Goal: Information Seeking & Learning: Learn about a topic

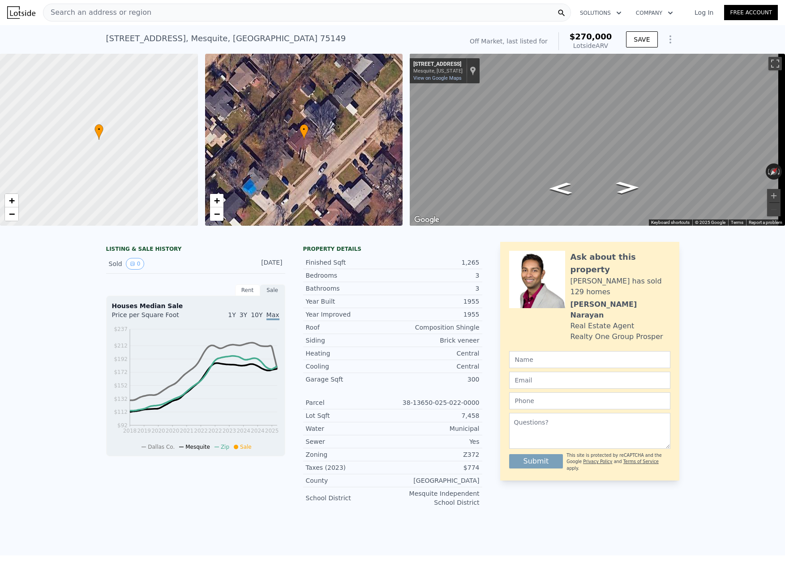
click at [108, 11] on span "Search an address or region" at bounding box center [97, 12] width 108 height 11
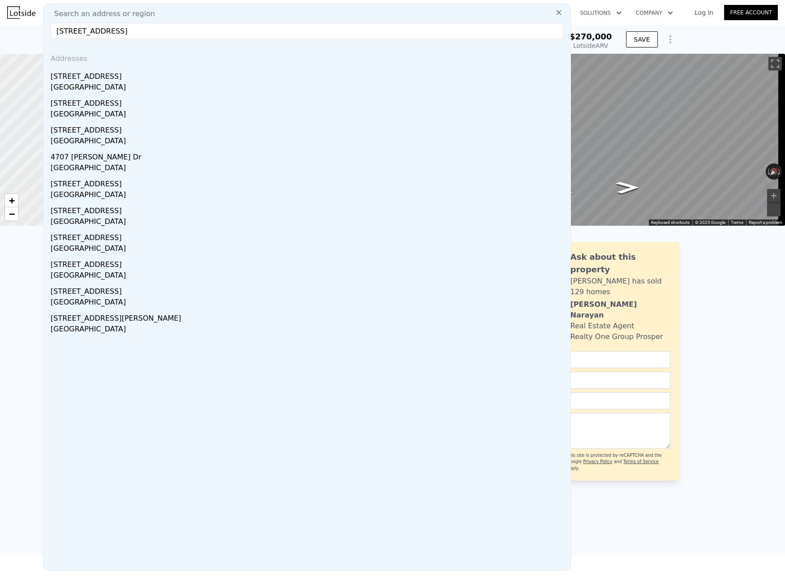
type input "4707 Ridge Way Dr, Temple, TX 76502"
click at [88, 87] on div "Temple, TX 76502" at bounding box center [309, 88] width 516 height 13
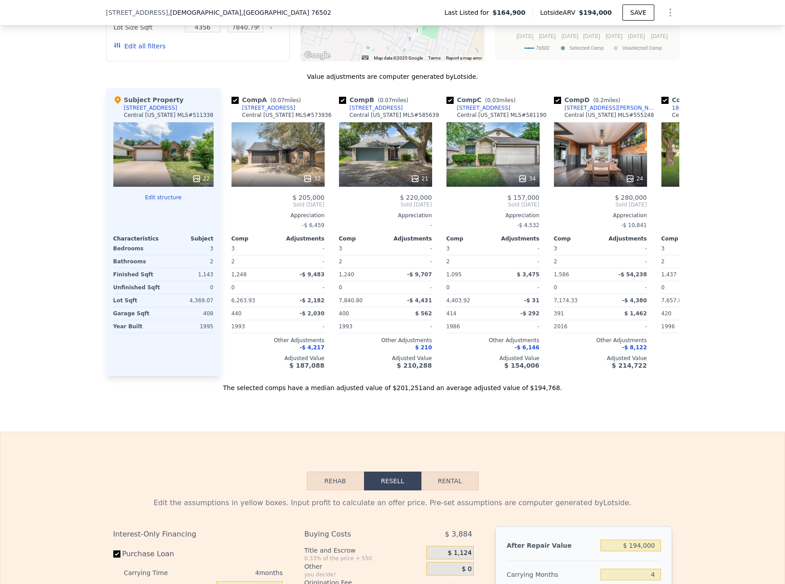
click at [1, 64] on div "We found 12 sales that match your search Listings provided by Central Texas MLS…" at bounding box center [392, 136] width 785 height 514
click at [0, 10] on div "4707 Ridge Way Dr , Temple , TX 76502 Last Listed for $164,900 Lotside ARV $194…" at bounding box center [392, 13] width 785 height 26
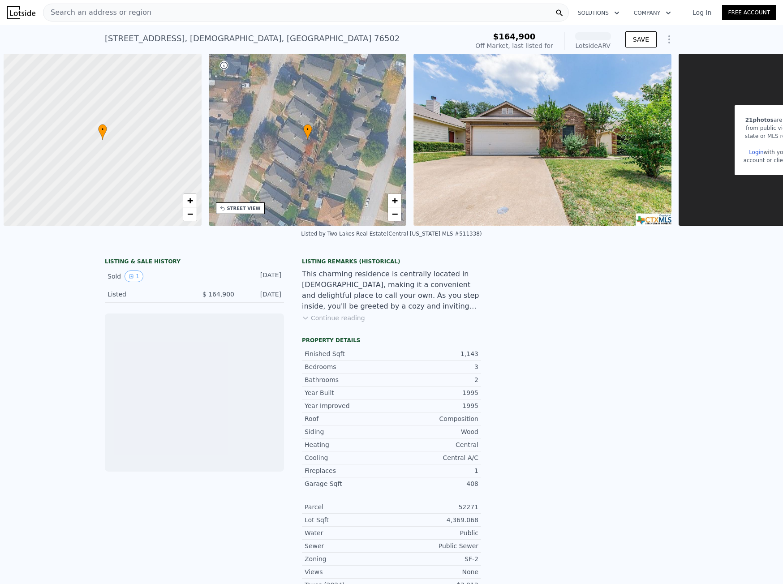
scroll to position [0, 4]
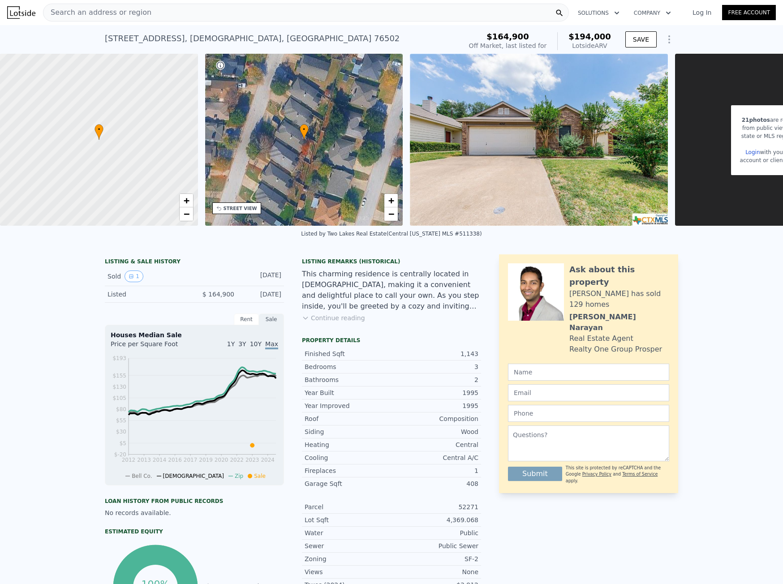
click at [43, 313] on div "LISTING & SALE HISTORY Sold 1 [DATE] Listed $ 164,900 [DATE] Rent Sale Rent ove…" at bounding box center [391, 459] width 783 height 424
